Goal: Information Seeking & Learning: Learn about a topic

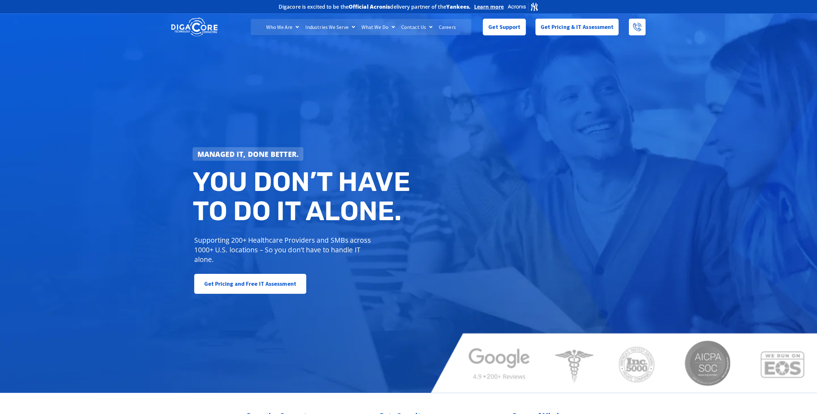
click at [447, 26] on link "Careers" at bounding box center [447, 27] width 23 height 16
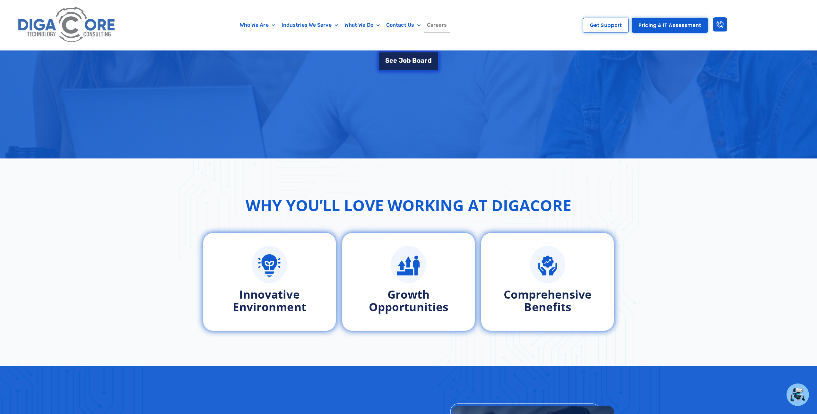
click at [405, 56] on link "S e e J o b B o a r d" at bounding box center [408, 61] width 60 height 19
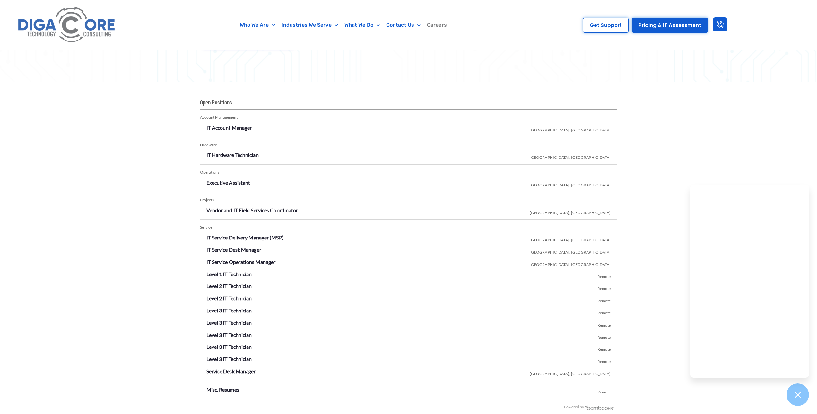
scroll to position [1070, 0]
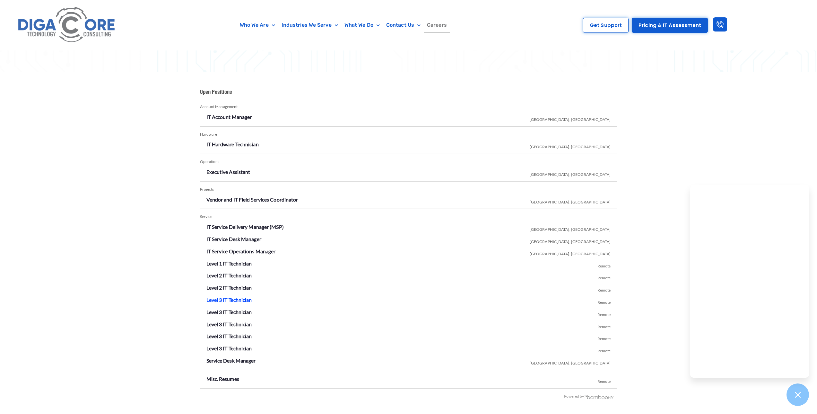
click at [229, 300] on link "Level 3 IT Technician" at bounding box center [229, 299] width 46 height 6
